Goal: Task Accomplishment & Management: Use online tool/utility

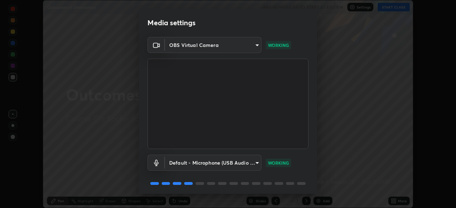
scroll to position [25, 0]
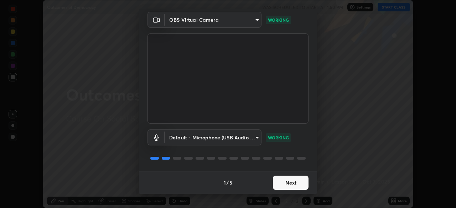
click at [289, 184] on button "Next" at bounding box center [291, 183] width 36 height 14
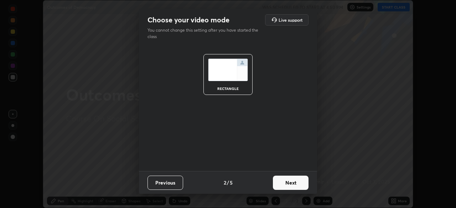
click at [294, 184] on button "Next" at bounding box center [291, 183] width 36 height 14
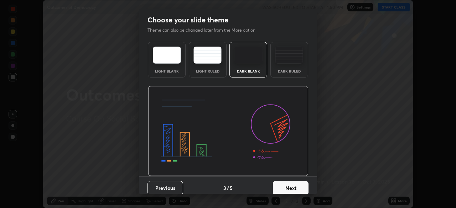
click at [296, 185] on button "Next" at bounding box center [291, 188] width 36 height 14
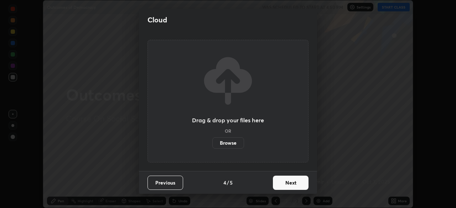
click at [295, 184] on button "Next" at bounding box center [291, 183] width 36 height 14
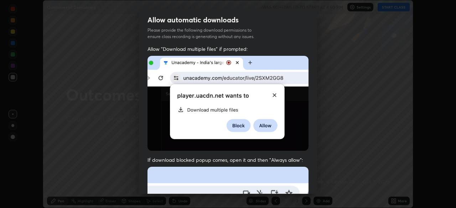
scroll to position [23, 0]
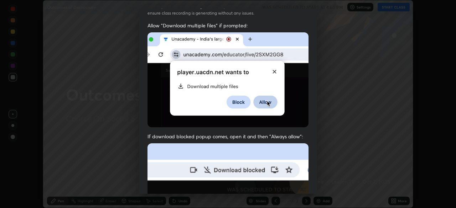
click at [341, 162] on div "Allow automatic downloads Please provide the following download permissions to …" at bounding box center [228, 104] width 456 height 208
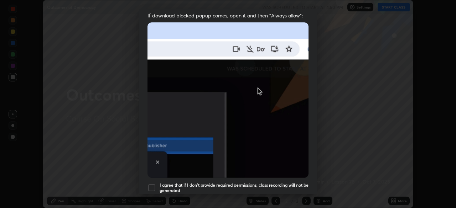
scroll to position [150, 0]
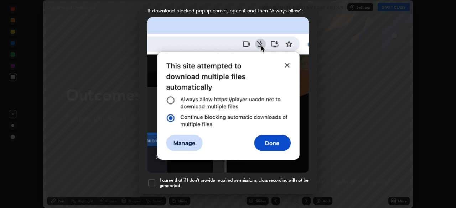
click at [157, 179] on div "I agree that if I don't provide required permissions, class recording will not …" at bounding box center [227, 183] width 161 height 9
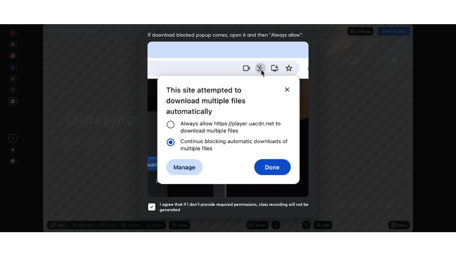
scroll to position [171, 0]
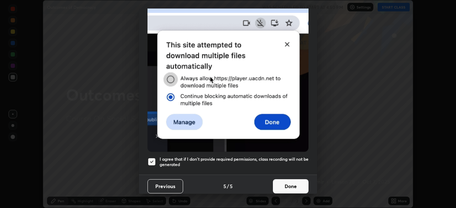
click at [296, 182] on button "Done" at bounding box center [291, 186] width 36 height 14
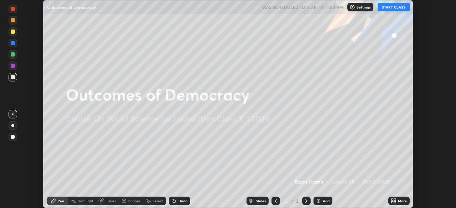
click at [323, 200] on div "Add" at bounding box center [326, 201] width 7 height 4
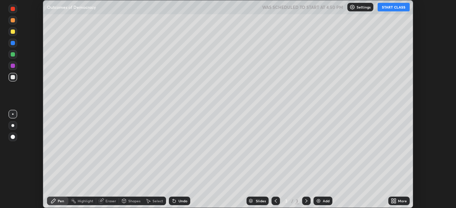
click at [401, 201] on div "More" at bounding box center [402, 201] width 9 height 4
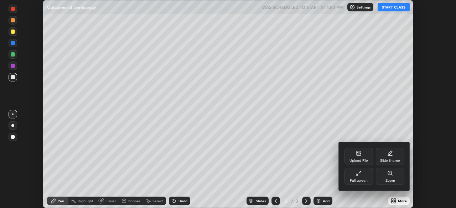
click at [359, 177] on div "Full screen" at bounding box center [358, 176] width 28 height 17
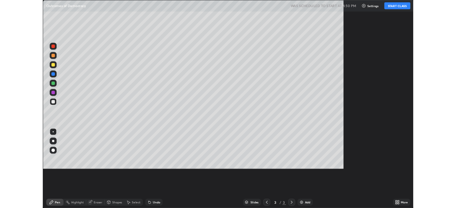
scroll to position [256, 456]
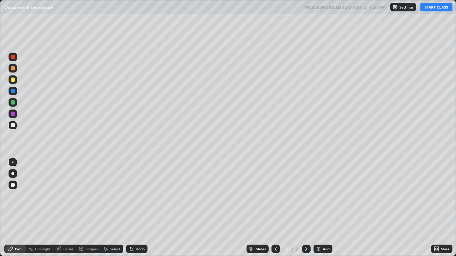
click at [431, 6] on button "START CLASS" at bounding box center [436, 7] width 32 height 9
click at [321, 208] on div "Add" at bounding box center [322, 249] width 19 height 9
click at [276, 208] on icon at bounding box center [276, 249] width 6 height 6
click at [305, 208] on icon at bounding box center [306, 249] width 6 height 6
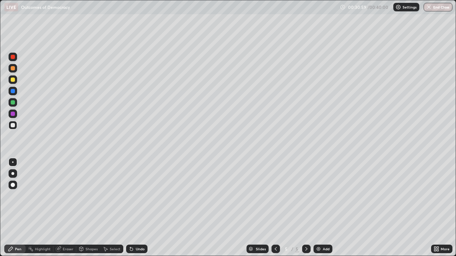
click at [323, 208] on div "Add" at bounding box center [326, 249] width 7 height 4
click at [67, 208] on div "Eraser" at bounding box center [68, 249] width 11 height 4
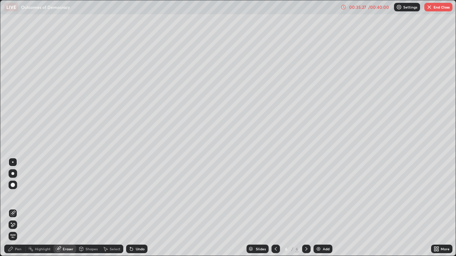
click at [19, 208] on div "Pen" at bounding box center [18, 249] width 6 height 4
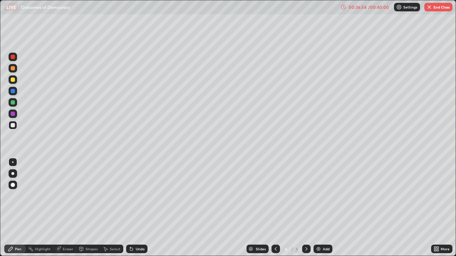
click at [61, 208] on div "Eraser" at bounding box center [64, 249] width 23 height 9
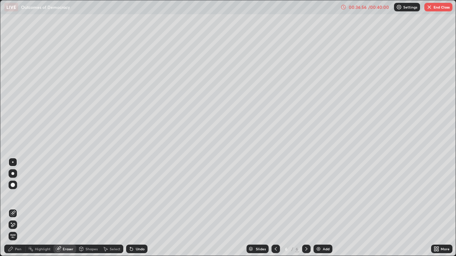
click at [17, 208] on div "Pen" at bounding box center [18, 249] width 6 height 4
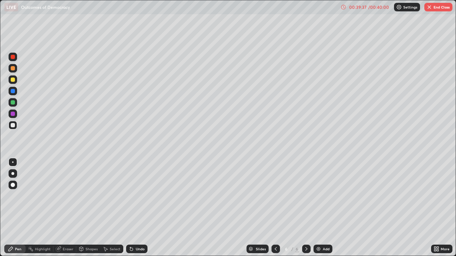
click at [439, 7] on button "End Class" at bounding box center [438, 7] width 28 height 9
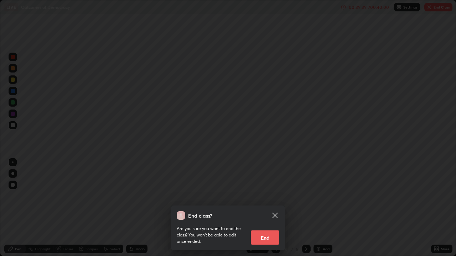
click at [267, 208] on button "End" at bounding box center [265, 238] width 28 height 14
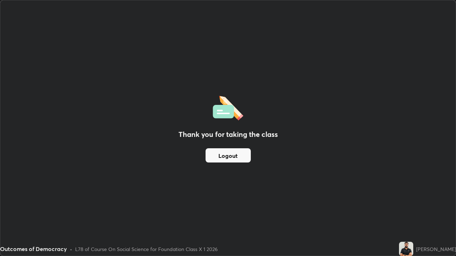
click at [274, 170] on div "Thank you for taking the class Logout" at bounding box center [227, 128] width 455 height 256
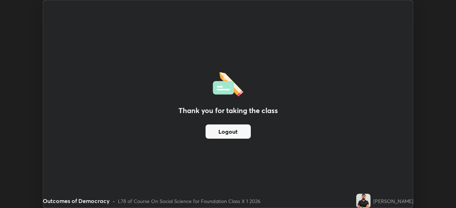
scroll to position [35393, 35145]
